Goal: Task Accomplishment & Management: Use online tool/utility

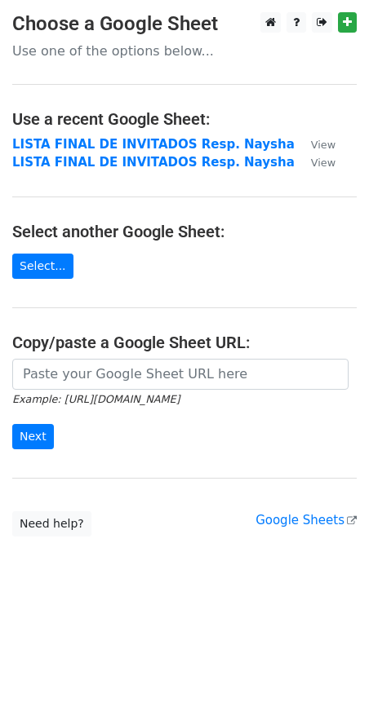
click at [69, 263] on main "Choose a Google Sheet Use one of the options below... Use a recent Google Sheet…" at bounding box center [184, 274] width 369 height 525
click at [57, 264] on link "Select..." at bounding box center [42, 266] width 61 height 25
click at [46, 268] on link "Select..." at bounding box center [42, 266] width 61 height 25
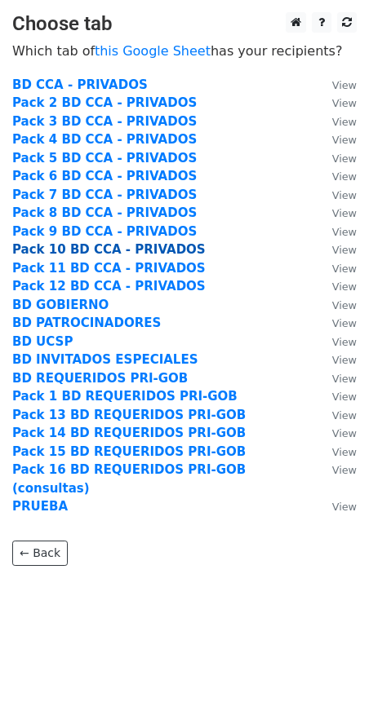
click at [67, 249] on strong "Pack 10 BD CCA - PRIVADOS" at bounding box center [108, 249] width 193 height 15
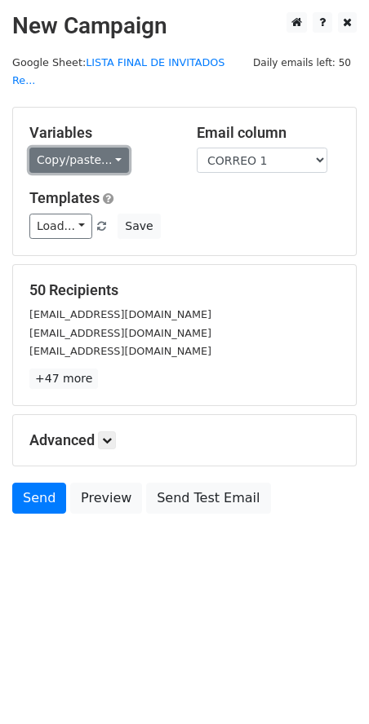
click at [74, 149] on link "Copy/paste..." at bounding box center [79, 160] width 100 height 25
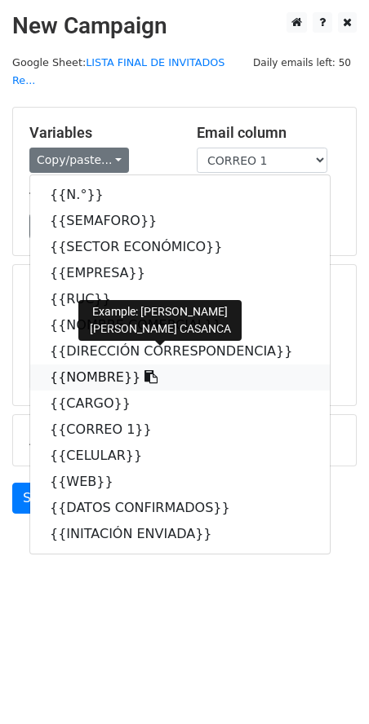
click at [85, 365] on link "{{NOMBRE}}" at bounding box center [179, 378] width 299 height 26
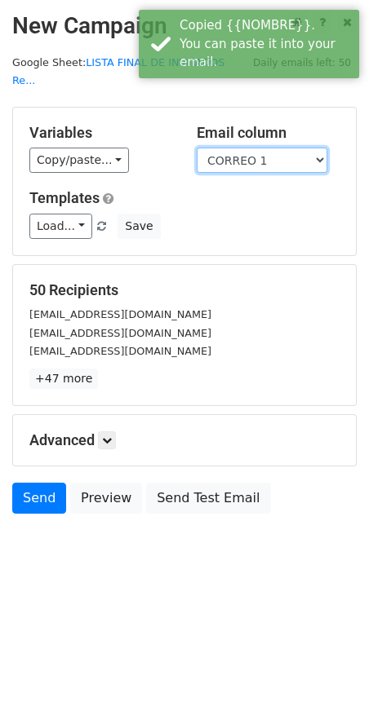
click at [263, 148] on select "N.° SEMAFORO SECTOR ECONÓMICO EMPRESA RUC NOMBRE COMERCIAL DIRECCIÓN CORRESPOND…" at bounding box center [262, 160] width 131 height 25
click at [197, 148] on select "N.° SEMAFORO SECTOR ECONÓMICO EMPRESA RUC NOMBRE COMERCIAL DIRECCIÓN CORRESPOND…" at bounding box center [262, 160] width 131 height 25
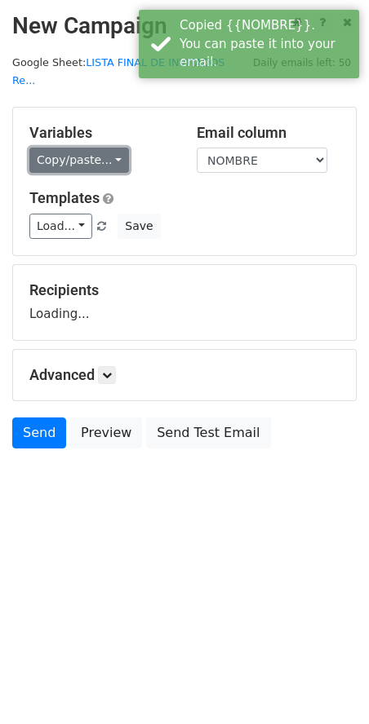
click at [70, 148] on link "Copy/paste..." at bounding box center [79, 160] width 100 height 25
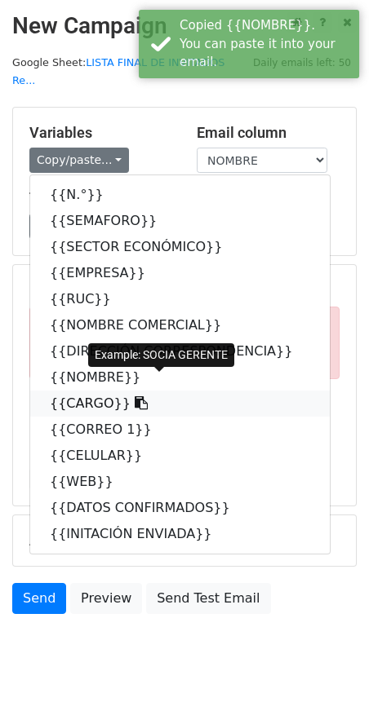
click at [82, 391] on link "{{CARGO}}" at bounding box center [179, 404] width 299 height 26
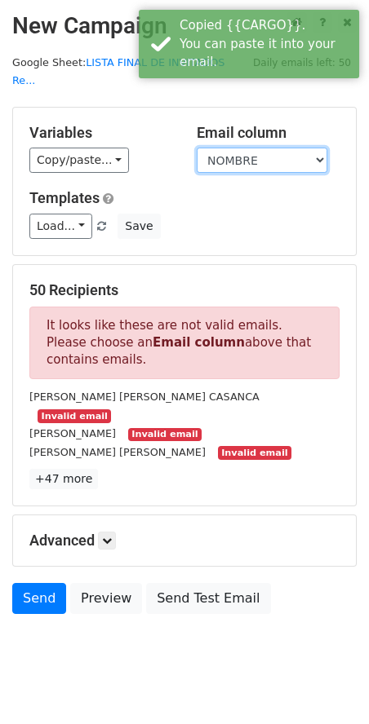
click at [223, 148] on select "N.° SEMAFORO SECTOR ECONÓMICO EMPRESA RUC NOMBRE COMERCIAL DIRECCIÓN CORRESPOND…" at bounding box center [262, 160] width 131 height 25
click at [197, 148] on select "N.° SEMAFORO SECTOR ECONÓMICO EMPRESA RUC NOMBRE COMERCIAL DIRECCIÓN CORRESPOND…" at bounding box center [262, 160] width 131 height 25
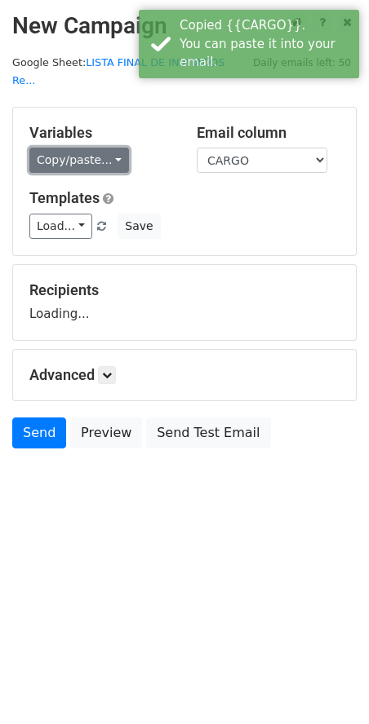
click at [82, 148] on link "Copy/paste..." at bounding box center [79, 160] width 100 height 25
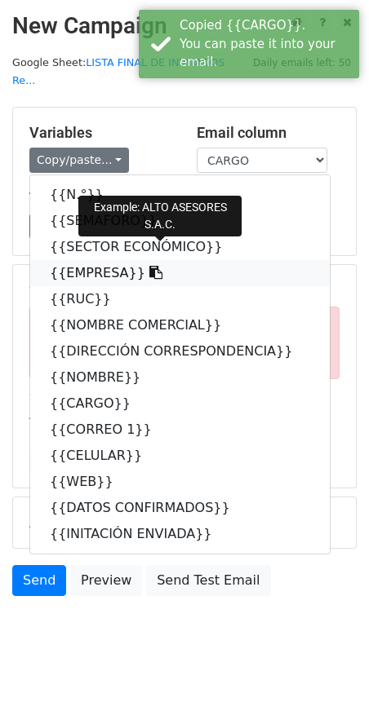
click at [85, 260] on link "{{EMPRESA}}" at bounding box center [179, 273] width 299 height 26
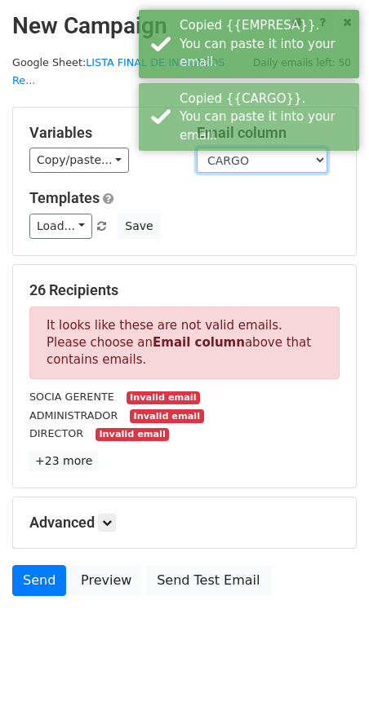
click at [222, 148] on select "N.° SEMAFORO SECTOR ECONÓMICO EMPRESA RUC NOMBRE COMERCIAL DIRECCIÓN CORRESPOND…" at bounding box center [262, 160] width 131 height 25
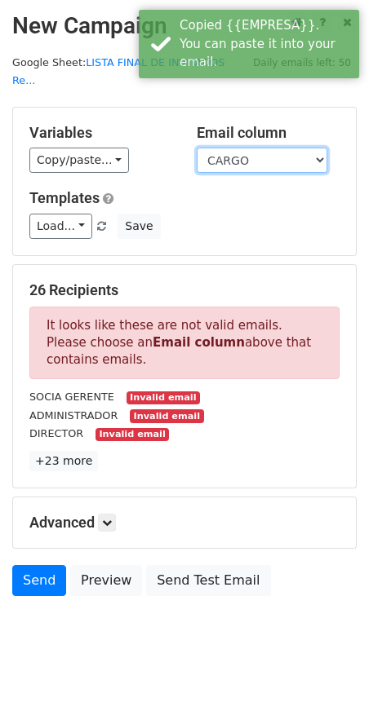
click at [197, 148] on select "N.° SEMAFORO SECTOR ECONÓMICO EMPRESA RUC NOMBRE COMERCIAL DIRECCIÓN CORRESPOND…" at bounding box center [262, 160] width 131 height 25
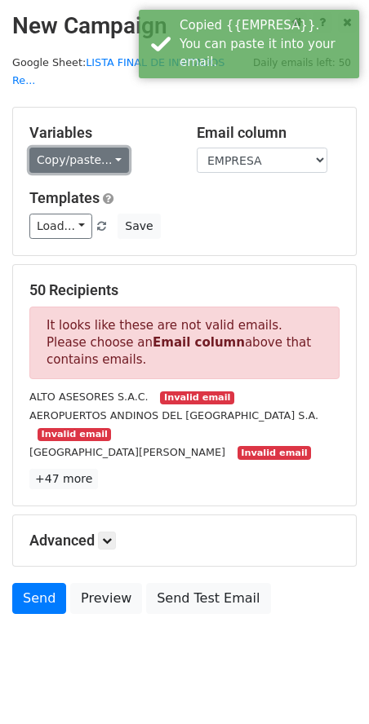
click at [81, 148] on link "Copy/paste..." at bounding box center [79, 160] width 100 height 25
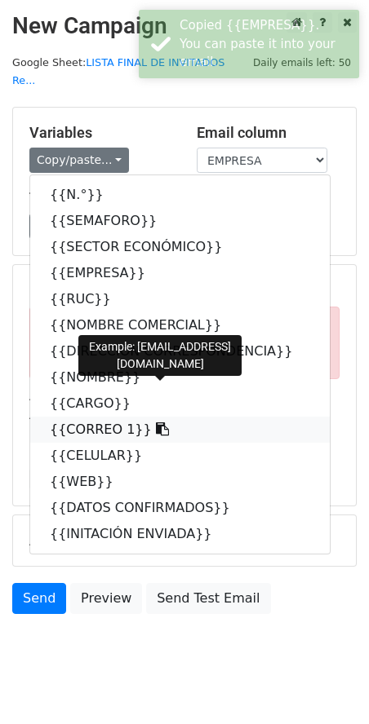
click at [96, 417] on link "{{CORREO 1}}" at bounding box center [179, 430] width 299 height 26
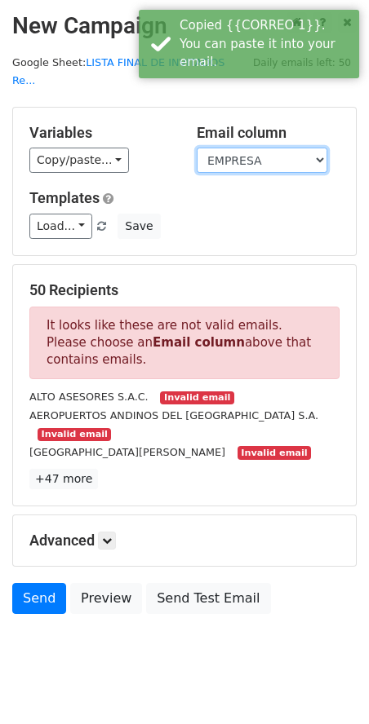
click at [259, 148] on select "N.° SEMAFORO SECTOR ECONÓMICO EMPRESA RUC NOMBRE COMERCIAL DIRECCIÓN CORRESPOND…" at bounding box center [262, 160] width 131 height 25
select select "CORREO 1"
click at [197, 148] on select "N.° SEMAFORO SECTOR ECONÓMICO EMPRESA RUC NOMBRE COMERCIAL DIRECCIÓN CORRESPOND…" at bounding box center [262, 160] width 131 height 25
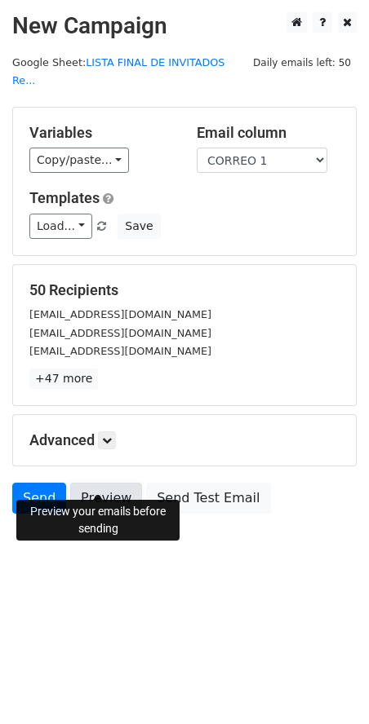
click at [108, 483] on link "Preview" at bounding box center [106, 498] width 72 height 31
